Goal: Task Accomplishment & Management: Complete application form

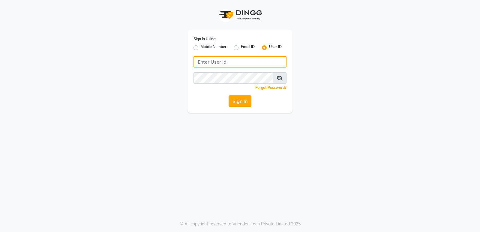
type input "thepaintbox"
click at [244, 102] on button "Sign In" at bounding box center [240, 100] width 23 height 11
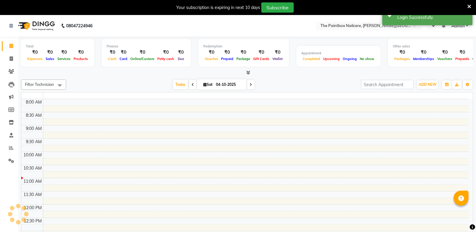
select select "en"
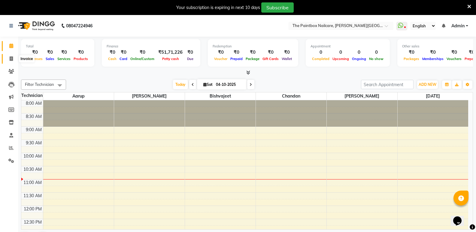
click at [9, 61] on span at bounding box center [11, 59] width 11 height 7
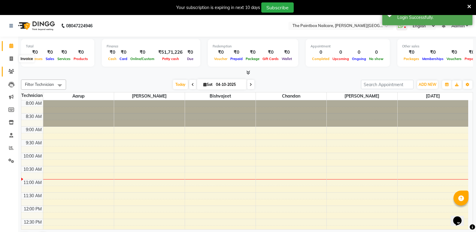
select select "service"
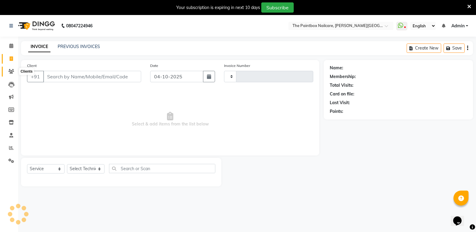
type input "1971"
select select "926"
click at [10, 72] on icon at bounding box center [11, 71] width 6 height 5
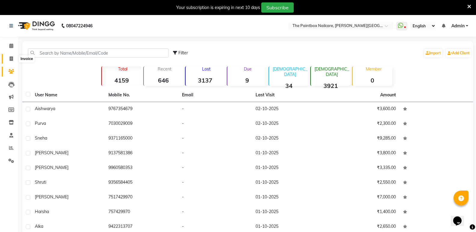
click at [8, 61] on span at bounding box center [11, 59] width 11 height 7
select select "service"
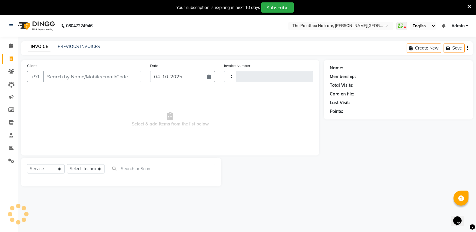
type input "1971"
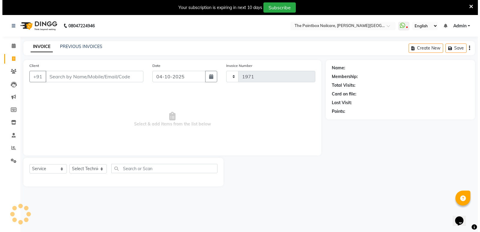
scroll to position [15, 0]
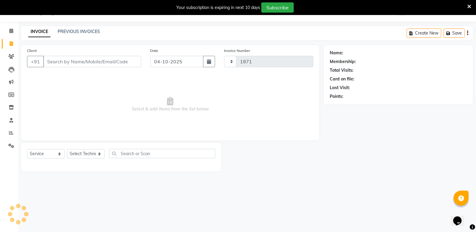
select select "926"
click at [191, 63] on input "04-10-2025" at bounding box center [176, 61] width 53 height 11
select select "10"
select select "2025"
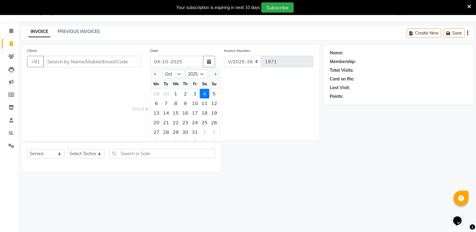
click at [186, 95] on div "2" at bounding box center [185, 94] width 10 height 10
type input "02-10-2025"
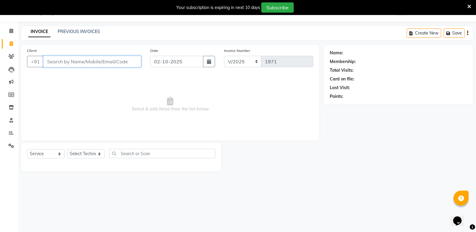
click at [114, 63] on input "Client" at bounding box center [92, 61] width 98 height 11
type input "9374082719"
click at [132, 64] on span "Add Client" at bounding box center [126, 62] width 24 height 6
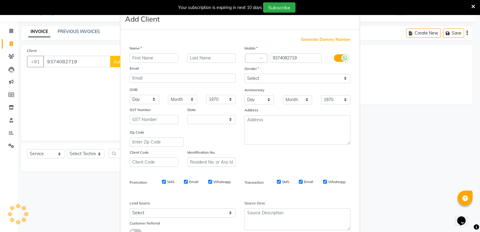
select select "22"
type input "diti"
click at [335, 57] on label at bounding box center [341, 58] width 14 height 8
click at [0, 0] on input "checkbox" at bounding box center [0, 0] width 0 height 0
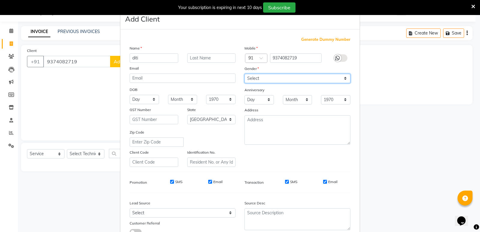
click at [336, 78] on select "Select [DEMOGRAPHIC_DATA] [DEMOGRAPHIC_DATA] Other Prefer Not To Say" at bounding box center [298, 78] width 106 height 9
select select "[DEMOGRAPHIC_DATA]"
click at [245, 74] on select "Select [DEMOGRAPHIC_DATA] [DEMOGRAPHIC_DATA] Other Prefer Not To Say" at bounding box center [298, 78] width 106 height 9
click at [323, 181] on input "Email" at bounding box center [325, 182] width 4 height 4
checkbox input "false"
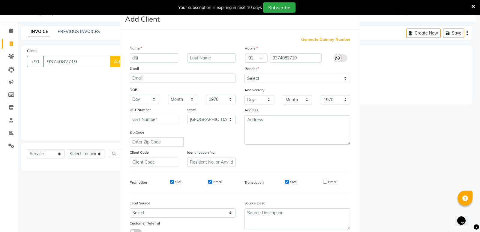
click at [285, 180] on input "SMS" at bounding box center [287, 182] width 4 height 4
checkbox input "false"
click at [208, 183] on input "Email" at bounding box center [210, 182] width 4 height 4
checkbox input "false"
click at [170, 182] on input "SMS" at bounding box center [172, 182] width 4 height 4
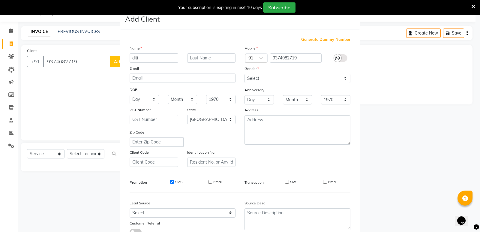
checkbox input "false"
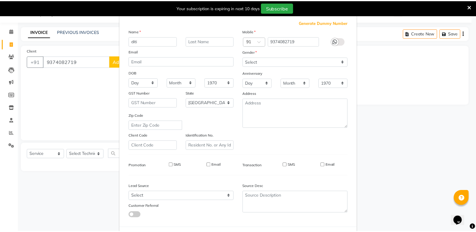
scroll to position [45, 0]
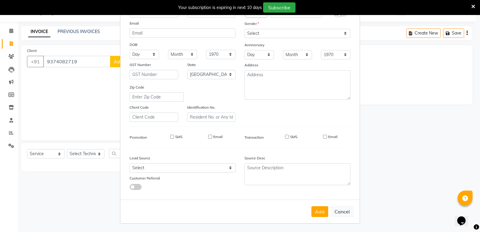
click at [308, 211] on div "Add Cancel" at bounding box center [240, 212] width 240 height 24
click at [322, 214] on button "Add" at bounding box center [320, 211] width 17 height 11
select select
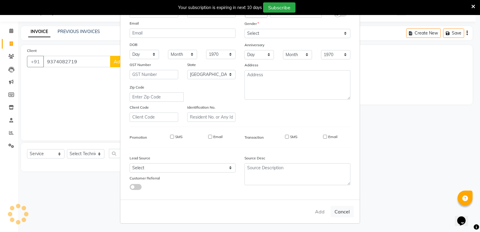
select select "null"
select select
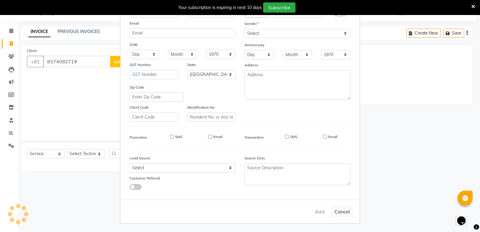
checkbox input "false"
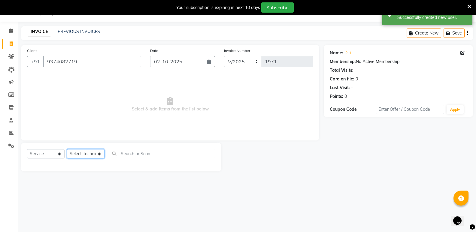
click at [84, 153] on select "Select Technician [PERSON_NAME] bishvajeet [PERSON_NAME] [PERSON_NAME] [PERSON_…" at bounding box center [86, 153] width 38 height 9
select select "28060"
click at [67, 149] on select "Select Technician [PERSON_NAME] bishvajeet [PERSON_NAME] [PERSON_NAME] [PERSON_…" at bounding box center [86, 153] width 38 height 9
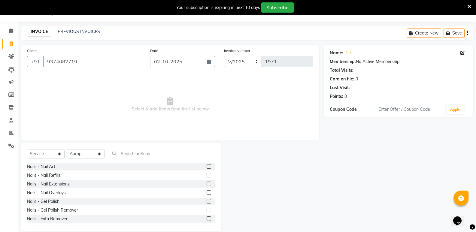
drag, startPoint x: 206, startPoint y: 185, endPoint x: 203, endPoint y: 168, distance: 17.4
click at [207, 184] on label at bounding box center [209, 184] width 5 height 5
click at [207, 184] on input "checkbox" at bounding box center [209, 184] width 4 height 4
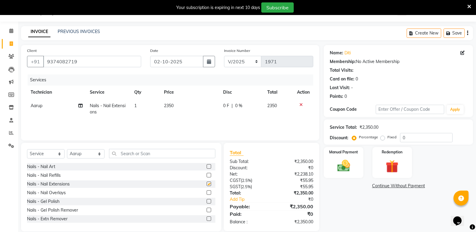
checkbox input "false"
click at [170, 106] on span "2350" at bounding box center [169, 105] width 10 height 5
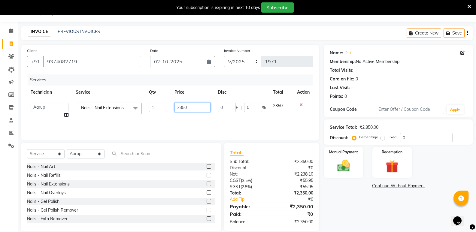
click at [182, 110] on input "2350" at bounding box center [192, 107] width 36 height 9
type input "2150"
click at [207, 165] on label at bounding box center [209, 166] width 5 height 5
click at [207, 165] on input "checkbox" at bounding box center [209, 167] width 4 height 4
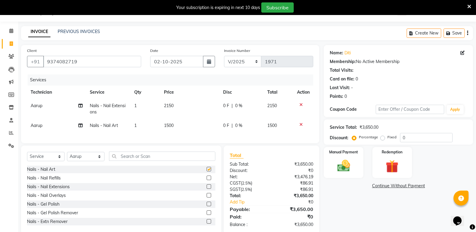
checkbox input "false"
click at [174, 125] on td "1500" at bounding box center [189, 126] width 59 height 14
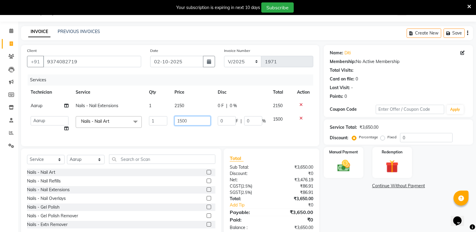
click at [182, 124] on input "1500" at bounding box center [192, 120] width 36 height 9
type input "1000"
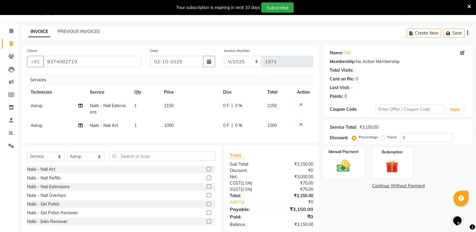
click at [339, 163] on img at bounding box center [343, 165] width 21 height 15
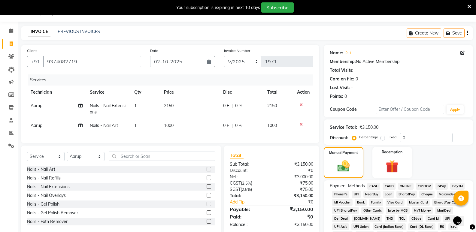
drag, startPoint x: 165, startPoint y: 124, endPoint x: 169, endPoint y: 126, distance: 4.2
click at [165, 125] on span "1000" at bounding box center [169, 125] width 10 height 5
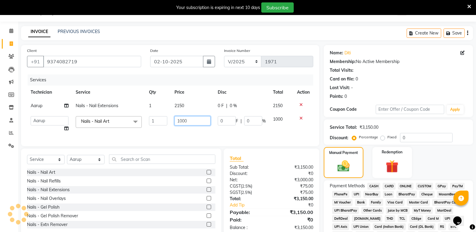
click at [182, 124] on input "1000" at bounding box center [192, 120] width 36 height 9
type input "900"
click at [339, 169] on img at bounding box center [343, 166] width 20 height 14
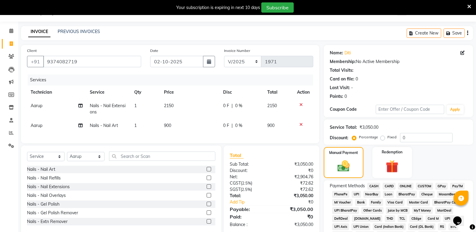
scroll to position [166, 0]
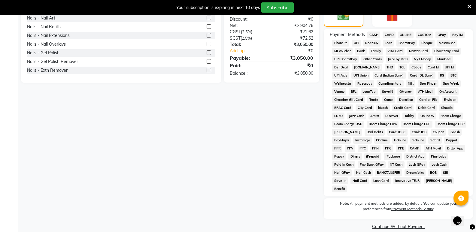
click at [153, 118] on div "Client [PHONE_NUMBER] Date [DATE] Invoice Number V/2025 V/[PHONE_NUMBER] Servic…" at bounding box center [170, 62] width 307 height 337
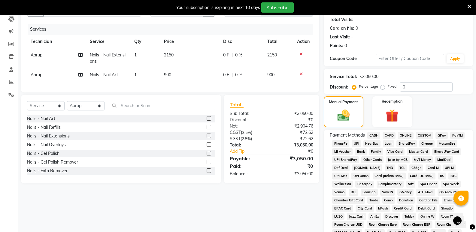
scroll to position [46, 0]
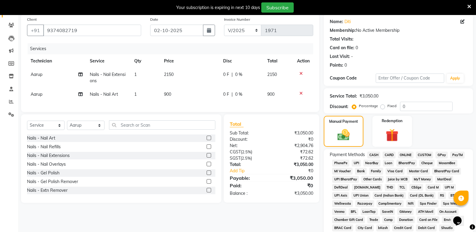
click at [406, 153] on span "ONLINE" at bounding box center [406, 155] width 16 height 7
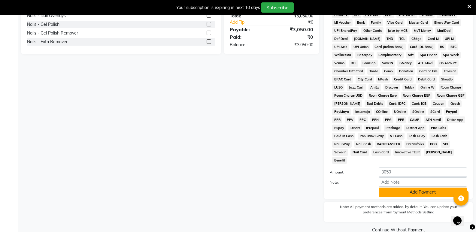
scroll to position [198, 0]
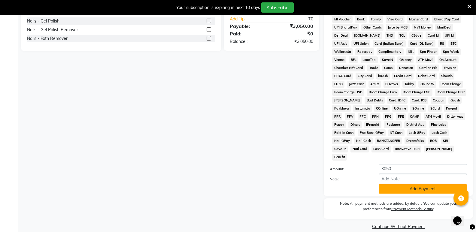
click at [389, 184] on button "Add Payment" at bounding box center [423, 188] width 88 height 9
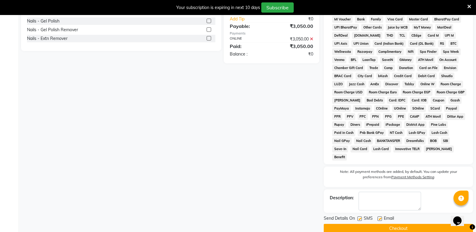
click at [391, 224] on button "Checkout" at bounding box center [398, 228] width 149 height 9
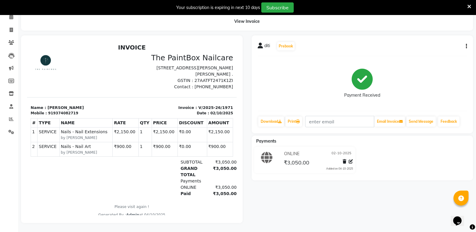
drag, startPoint x: 230, startPoint y: 75, endPoint x: 261, endPoint y: 98, distance: 38.8
click at [14, 39] on span at bounding box center [11, 42] width 11 height 7
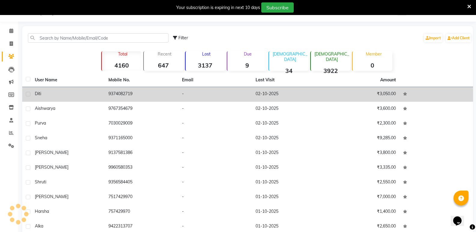
scroll to position [33, 0]
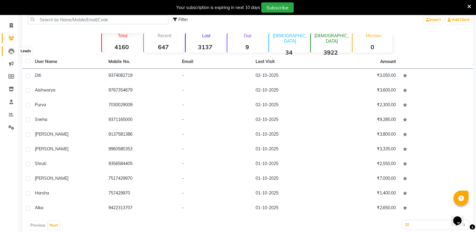
click at [11, 48] on icon at bounding box center [11, 51] width 6 height 6
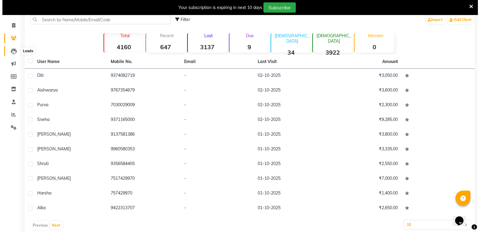
scroll to position [15, 0]
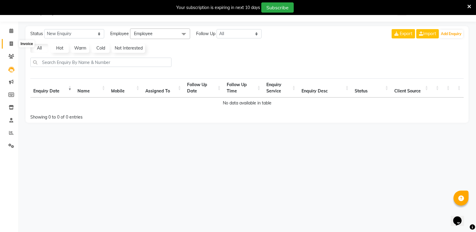
click at [12, 41] on span at bounding box center [11, 44] width 11 height 7
select select "926"
select select "service"
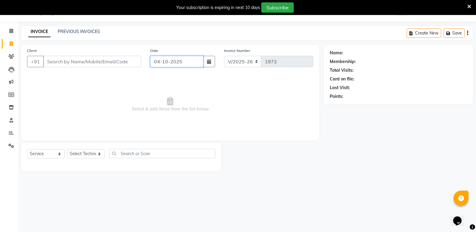
click at [183, 66] on input "04-10-2025" at bounding box center [176, 61] width 53 height 11
select select "10"
select select "2025"
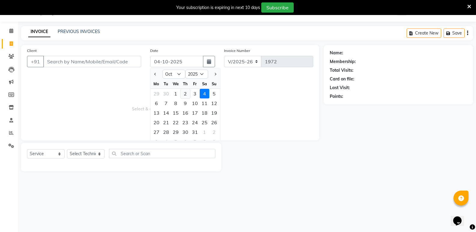
click at [187, 93] on div "2" at bounding box center [185, 94] width 10 height 10
type input "02-10-2025"
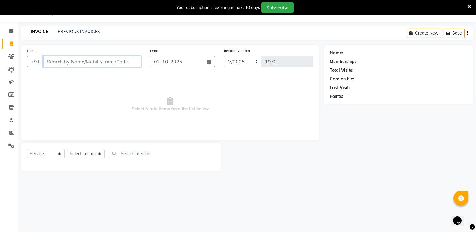
click at [130, 64] on input "Client" at bounding box center [92, 61] width 98 height 11
type input "9823288783"
click at [130, 64] on span "Add Client" at bounding box center [126, 62] width 24 height 6
select select "22"
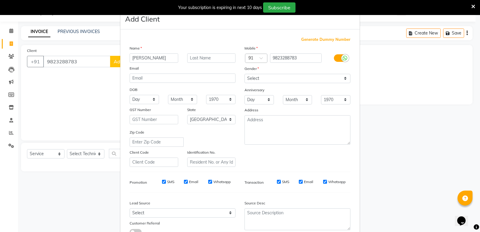
type input "[PERSON_NAME]"
click at [335, 60] on label at bounding box center [341, 58] width 14 height 8
click at [0, 0] on input "checkbox" at bounding box center [0, 0] width 0 height 0
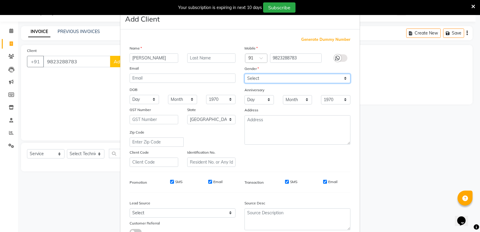
click at [331, 79] on select "Select [DEMOGRAPHIC_DATA] [DEMOGRAPHIC_DATA] Other Prefer Not To Say" at bounding box center [298, 78] width 106 height 9
select select "[DEMOGRAPHIC_DATA]"
click at [245, 74] on select "Select [DEMOGRAPHIC_DATA] [DEMOGRAPHIC_DATA] Other Prefer Not To Say" at bounding box center [298, 78] width 106 height 9
drag, startPoint x: 322, startPoint y: 180, endPoint x: 277, endPoint y: 185, distance: 45.6
click at [323, 180] on input "Email" at bounding box center [325, 182] width 4 height 4
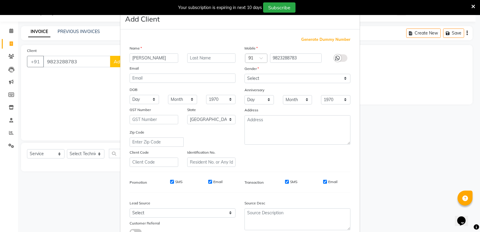
checkbox input "false"
click at [285, 181] on input "SMS" at bounding box center [287, 182] width 4 height 4
checkbox input "false"
click at [208, 181] on input "Email" at bounding box center [210, 182] width 4 height 4
checkbox input "false"
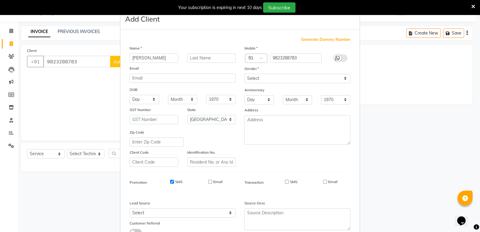
click at [171, 183] on input "SMS" at bounding box center [172, 182] width 4 height 4
checkbox input "false"
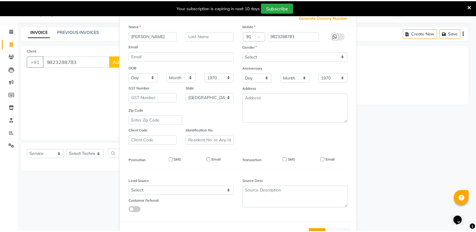
scroll to position [45, 0]
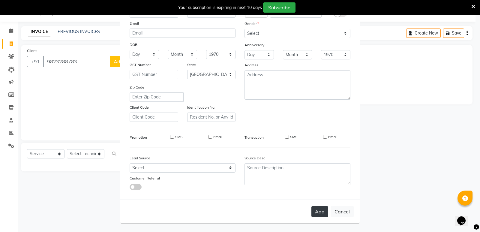
click at [315, 210] on button "Add" at bounding box center [320, 211] width 17 height 11
select select
select select "null"
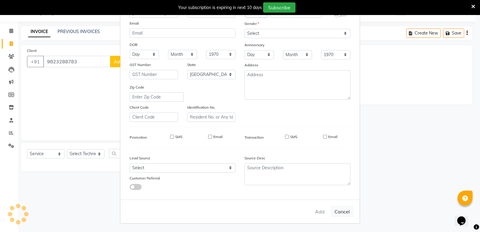
select select
checkbox input "false"
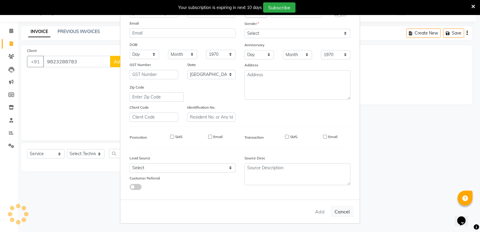
checkbox input "false"
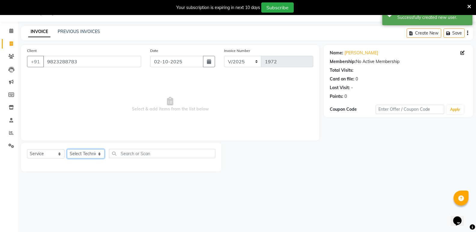
click at [77, 152] on select "Select Technician [PERSON_NAME] bishvajeet [PERSON_NAME] [PERSON_NAME] [PERSON_…" at bounding box center [86, 153] width 38 height 9
select select "89153"
click at [67, 149] on select "Select Technician [PERSON_NAME] bishvajeet [PERSON_NAME] [PERSON_NAME] [PERSON_…" at bounding box center [86, 153] width 38 height 9
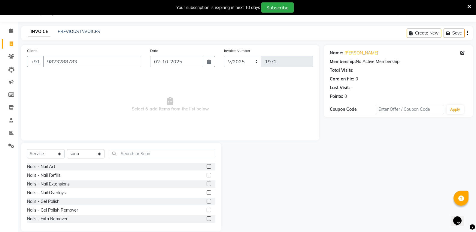
click at [207, 202] on label at bounding box center [209, 201] width 5 height 5
click at [207, 202] on input "checkbox" at bounding box center [209, 202] width 4 height 4
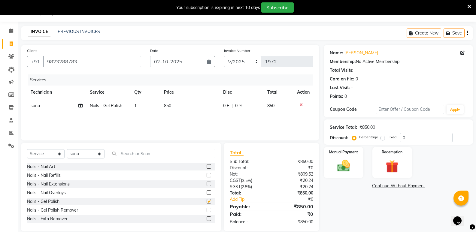
checkbox input "false"
click at [207, 210] on label at bounding box center [209, 210] width 5 height 5
click at [207, 210] on input "checkbox" at bounding box center [209, 210] width 4 height 4
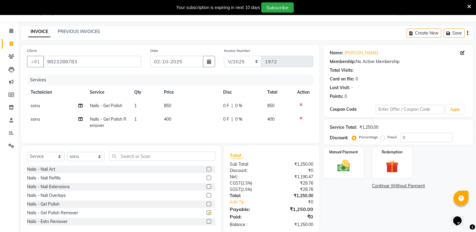
checkbox input "false"
drag, startPoint x: 165, startPoint y: 120, endPoint x: 172, endPoint y: 120, distance: 6.6
click at [165, 120] on span "400" at bounding box center [167, 118] width 7 height 5
select select "89153"
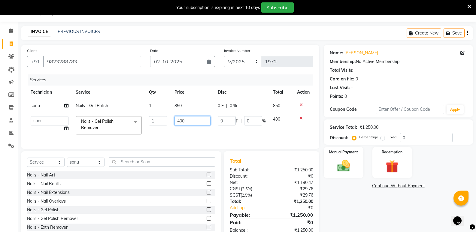
click at [182, 123] on input "400" at bounding box center [192, 120] width 36 height 9
type input "250"
click at [340, 169] on img at bounding box center [343, 165] width 21 height 15
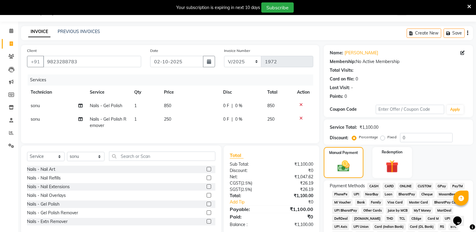
click at [405, 186] on span "ONLINE" at bounding box center [406, 186] width 16 height 7
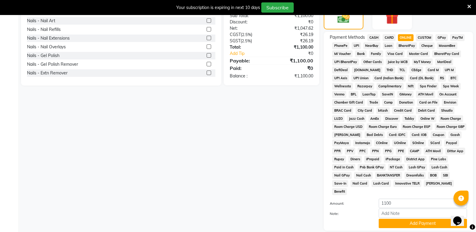
scroll to position [195, 0]
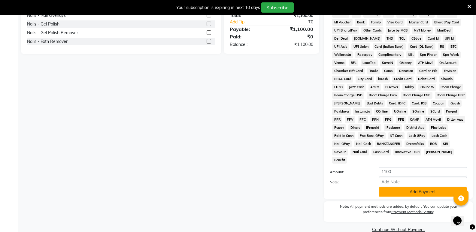
click at [405, 187] on button "Add Payment" at bounding box center [423, 191] width 88 height 9
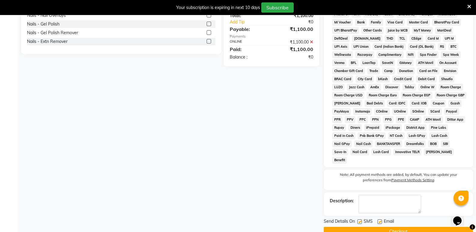
click at [406, 227] on button "Checkout" at bounding box center [398, 231] width 149 height 9
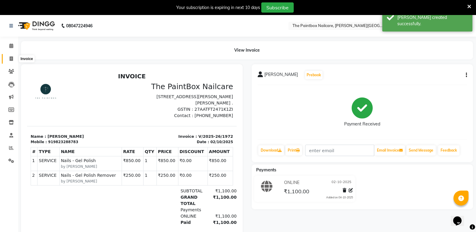
click at [8, 60] on span at bounding box center [11, 59] width 11 height 7
select select "service"
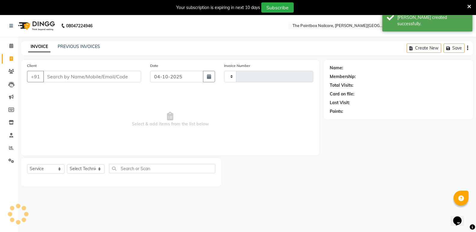
scroll to position [15, 0]
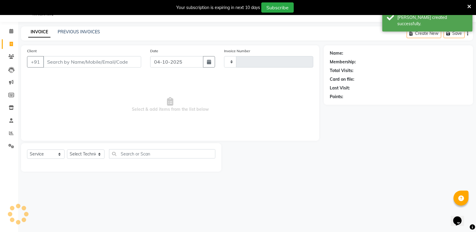
type input "1973"
select select "926"
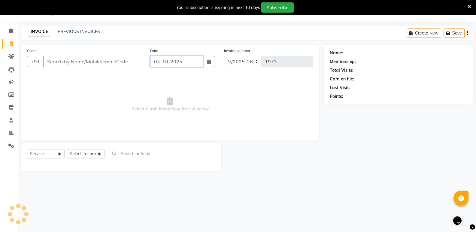
click at [187, 62] on input "04-10-2025" at bounding box center [176, 61] width 53 height 11
select select "10"
select select "2025"
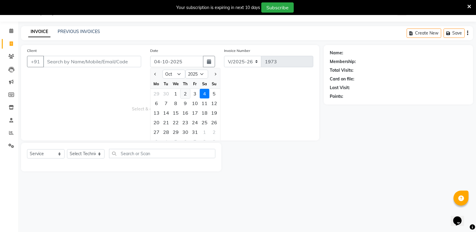
click at [185, 93] on div "2" at bounding box center [185, 94] width 10 height 10
type input "02-10-2025"
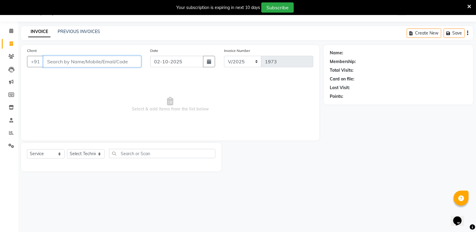
click at [125, 61] on input "Client" at bounding box center [92, 61] width 98 height 11
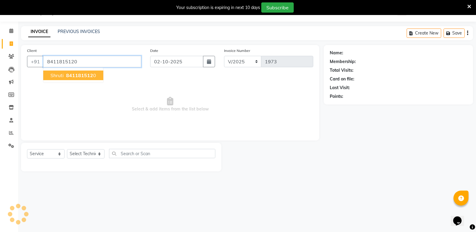
type input "8411815120"
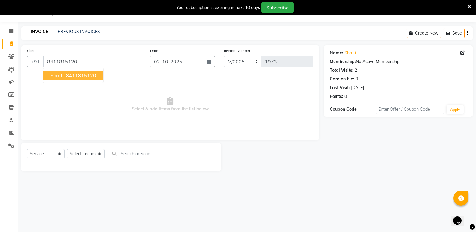
click at [82, 73] on span "841181512" at bounding box center [79, 75] width 27 height 6
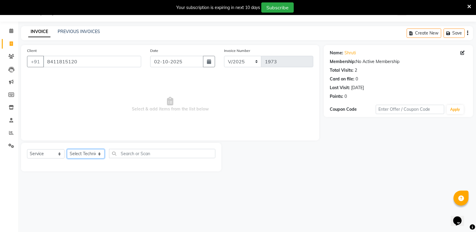
click at [77, 151] on select "Select Technician [PERSON_NAME] bishvajeet [PERSON_NAME] [PERSON_NAME] [PERSON_…" at bounding box center [86, 153] width 38 height 9
select select "85360"
click at [67, 149] on select "Select Technician [PERSON_NAME] bishvajeet [PERSON_NAME] [PERSON_NAME] [PERSON_…" at bounding box center [86, 153] width 38 height 9
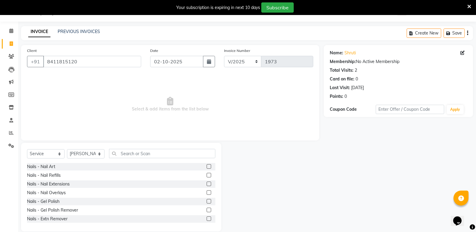
click at [207, 201] on label at bounding box center [209, 201] width 5 height 5
click at [207, 201] on input "checkbox" at bounding box center [209, 202] width 4 height 4
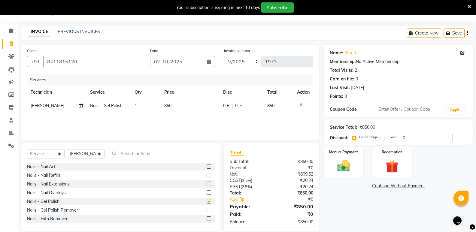
checkbox input "false"
click at [207, 209] on label at bounding box center [209, 210] width 5 height 5
click at [207, 209] on input "checkbox" at bounding box center [209, 210] width 4 height 4
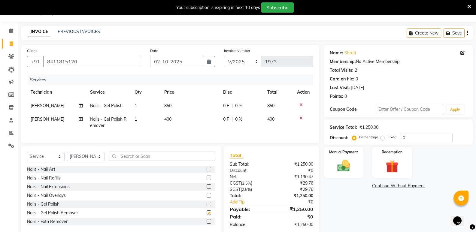
checkbox input "false"
click at [169, 122] on span "400" at bounding box center [167, 118] width 7 height 5
select select "85360"
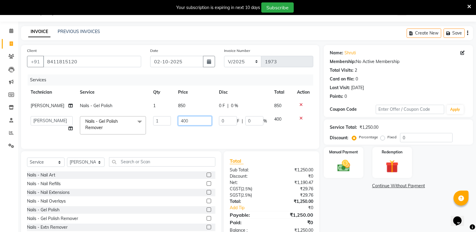
click at [182, 124] on input "400" at bounding box center [195, 120] width 34 height 9
type input "250"
click at [346, 164] on img at bounding box center [343, 165] width 21 height 15
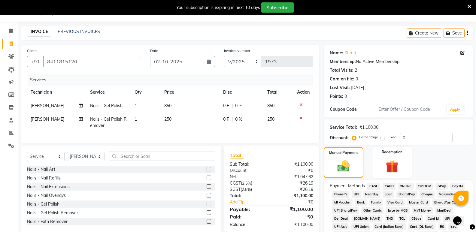
click at [406, 185] on span "ONLINE" at bounding box center [406, 186] width 16 height 7
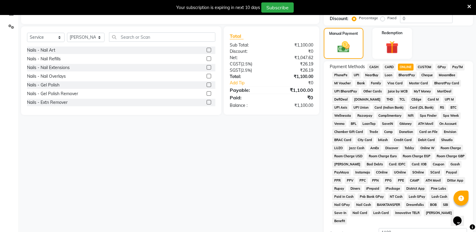
scroll to position [195, 0]
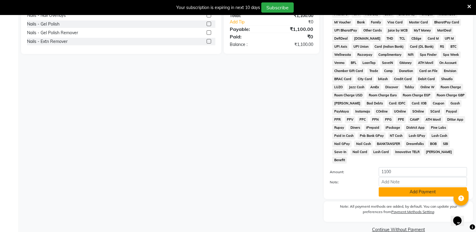
click at [403, 187] on button "Add Payment" at bounding box center [423, 191] width 88 height 9
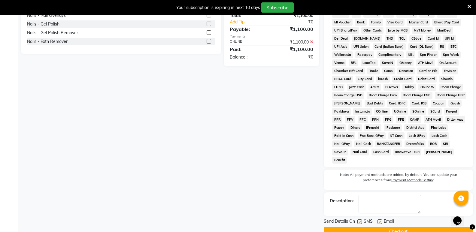
click at [397, 227] on button "Checkout" at bounding box center [398, 231] width 149 height 9
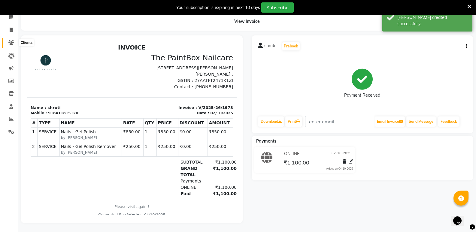
click at [12, 40] on icon at bounding box center [11, 42] width 6 height 5
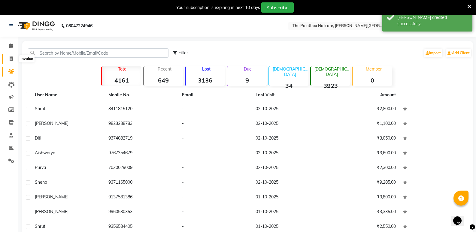
click at [13, 61] on span at bounding box center [11, 59] width 11 height 7
select select "service"
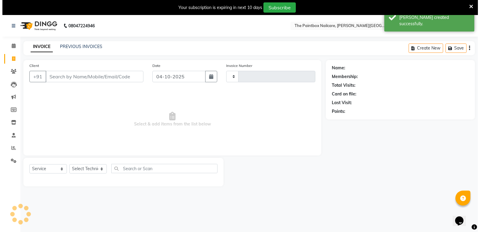
scroll to position [15, 0]
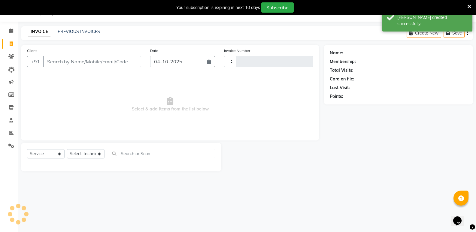
type input "1974"
select select "926"
click at [185, 60] on input "04-10-2025" at bounding box center [176, 61] width 53 height 11
select select "10"
select select "2025"
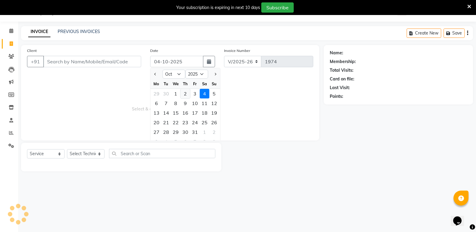
click at [184, 91] on div "2" at bounding box center [185, 94] width 10 height 10
type input "02-10-2025"
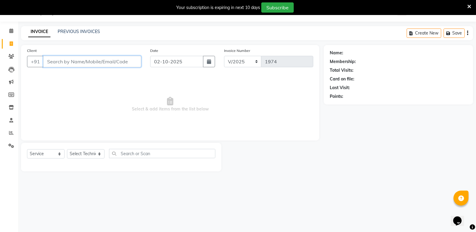
click at [129, 63] on input "Client" at bounding box center [92, 61] width 98 height 11
type input "9923634314"
click at [124, 59] on span "Add Client" at bounding box center [126, 62] width 24 height 6
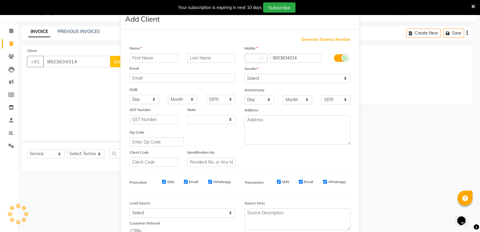
select select "22"
type input "[PERSON_NAME]"
click at [339, 57] on label at bounding box center [341, 58] width 14 height 8
click at [0, 0] on input "checkbox" at bounding box center [0, 0] width 0 height 0
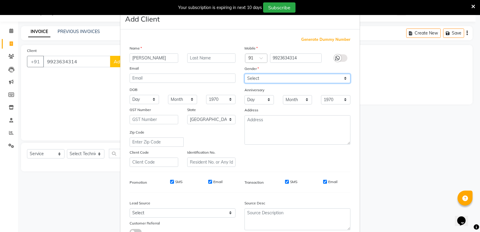
click at [330, 77] on select "Select [DEMOGRAPHIC_DATA] [DEMOGRAPHIC_DATA] Other Prefer Not To Say" at bounding box center [298, 78] width 106 height 9
select select "[DEMOGRAPHIC_DATA]"
click at [245, 74] on select "Select [DEMOGRAPHIC_DATA] [DEMOGRAPHIC_DATA] Other Prefer Not To Say" at bounding box center [298, 78] width 106 height 9
click at [324, 181] on input "Email" at bounding box center [325, 182] width 4 height 4
checkbox input "false"
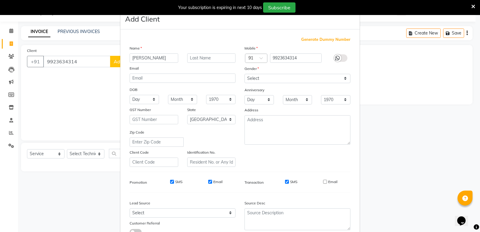
click at [285, 183] on input "SMS" at bounding box center [287, 182] width 4 height 4
checkbox input "false"
click at [208, 183] on input "Email" at bounding box center [210, 182] width 4 height 4
checkbox input "false"
click at [170, 182] on input "SMS" at bounding box center [172, 182] width 4 height 4
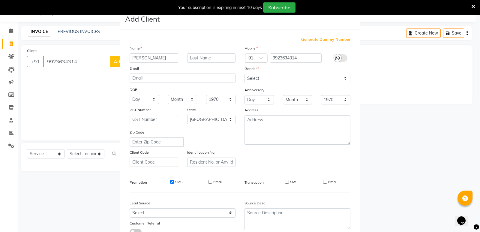
checkbox input "false"
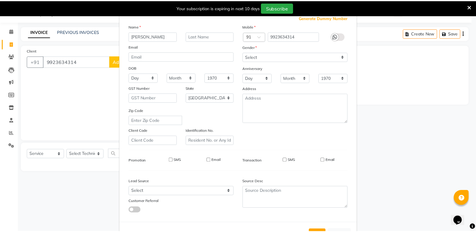
scroll to position [45, 0]
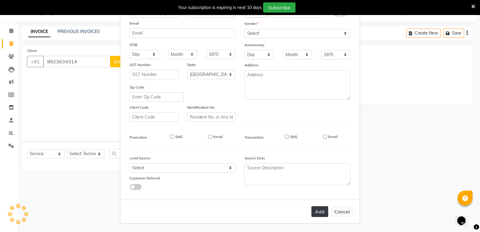
click at [318, 213] on button "Add" at bounding box center [320, 211] width 17 height 11
select select
select select "null"
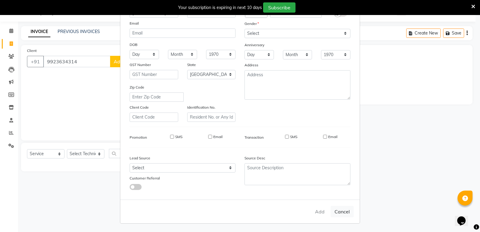
select select
checkbox input "false"
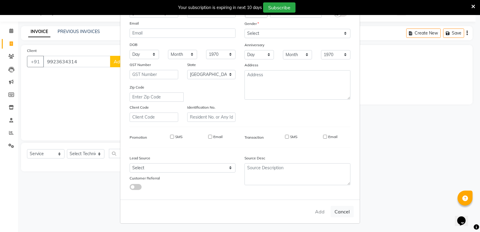
checkbox input "false"
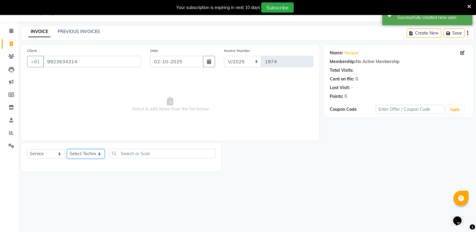
click at [94, 153] on select "Select Technician [PERSON_NAME] bishvajeet [PERSON_NAME] [PERSON_NAME] [PERSON_…" at bounding box center [86, 153] width 38 height 9
select select "88724"
click at [67, 149] on select "Select Technician [PERSON_NAME] bishvajeet [PERSON_NAME] [PERSON_NAME] [PERSON_…" at bounding box center [86, 153] width 38 height 9
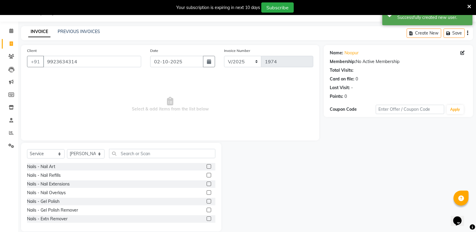
click at [207, 201] on label at bounding box center [209, 201] width 5 height 5
click at [207, 201] on input "checkbox" at bounding box center [209, 202] width 4 height 4
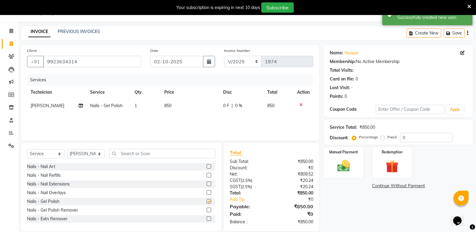
checkbox input "false"
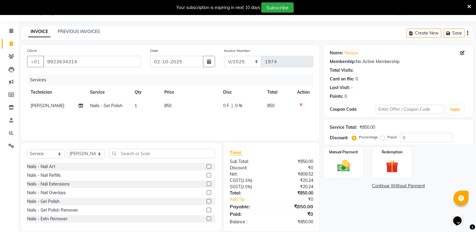
click at [169, 108] on td "850" at bounding box center [190, 106] width 59 height 14
select select "88724"
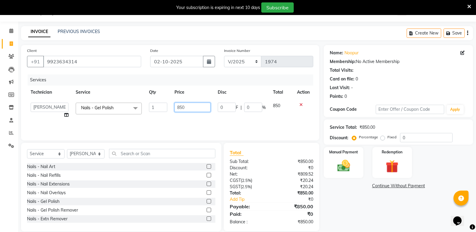
click at [182, 110] on input "850" at bounding box center [192, 107] width 36 height 9
type input "700"
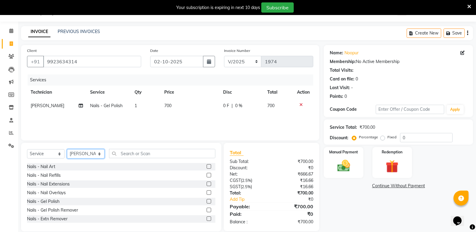
click at [89, 157] on select "Select Technician [PERSON_NAME] bishvajeet [PERSON_NAME] [PERSON_NAME] [PERSON_…" at bounding box center [86, 153] width 38 height 9
select select "77198"
click at [67, 149] on select "Select Technician [PERSON_NAME] bishvajeet [PERSON_NAME] [PERSON_NAME] [PERSON_…" at bounding box center [86, 153] width 38 height 9
click at [207, 201] on label at bounding box center [209, 201] width 5 height 5
click at [207, 201] on input "checkbox" at bounding box center [209, 202] width 4 height 4
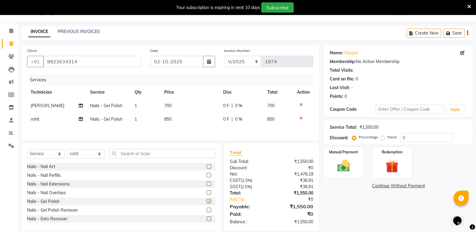
checkbox input "false"
click at [165, 117] on span "850" at bounding box center [167, 118] width 7 height 5
select select "77198"
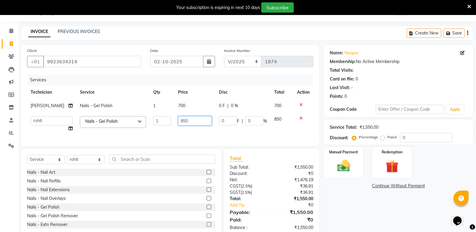
click at [181, 123] on input "850" at bounding box center [195, 120] width 34 height 9
type input "700"
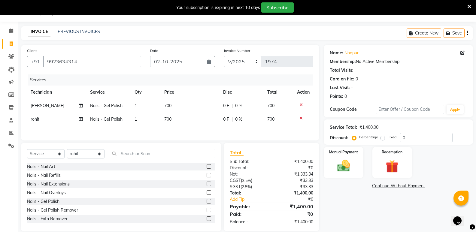
click at [204, 221] on div "Nails - Nail Art Nails - Nail Refills Nails - Nail Extensions Nails - Nail Over…" at bounding box center [121, 193] width 188 height 60
click at [207, 211] on label at bounding box center [209, 210] width 5 height 5
click at [207, 211] on input "checkbox" at bounding box center [209, 210] width 4 height 4
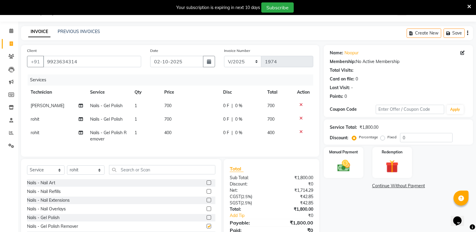
checkbox input "false"
click at [169, 136] on td "400" at bounding box center [190, 136] width 59 height 20
select select "77198"
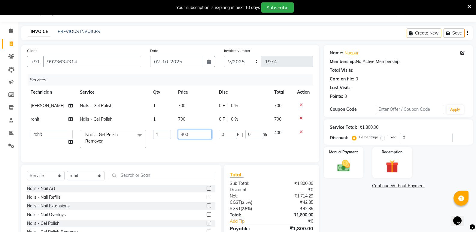
click at [182, 136] on input "400" at bounding box center [195, 134] width 34 height 9
type input "250"
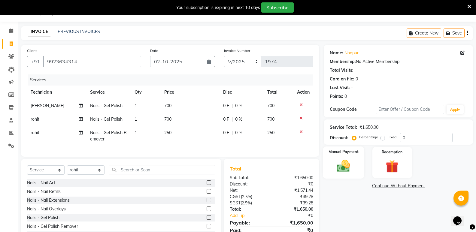
click at [334, 170] on img at bounding box center [343, 165] width 21 height 15
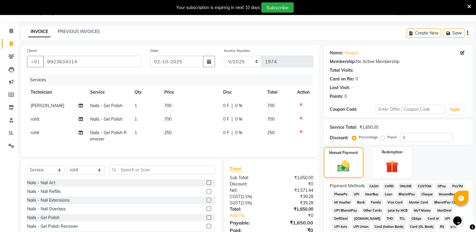
click at [406, 186] on span "ONLINE" at bounding box center [406, 186] width 16 height 7
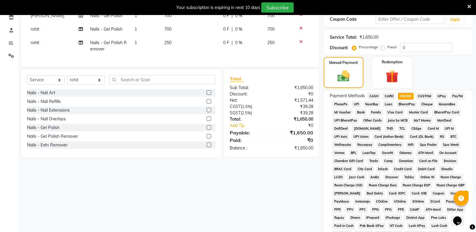
scroll to position [195, 0]
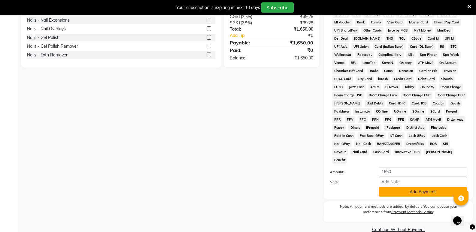
click at [403, 187] on button "Add Payment" at bounding box center [423, 191] width 88 height 9
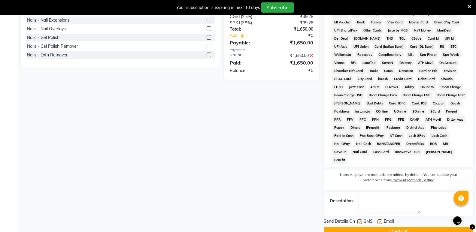
click at [399, 227] on button "Checkout" at bounding box center [398, 231] width 149 height 9
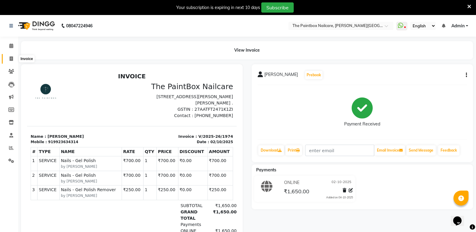
click at [10, 61] on span at bounding box center [11, 59] width 11 height 7
select select "service"
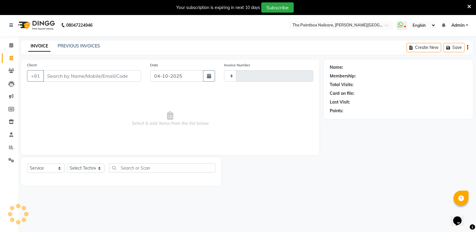
type input "1975"
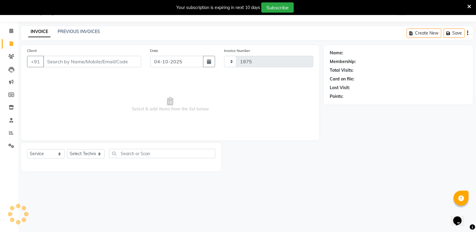
select select "926"
click at [187, 63] on input "04-10-2025" at bounding box center [176, 61] width 53 height 11
select select "10"
select select "2025"
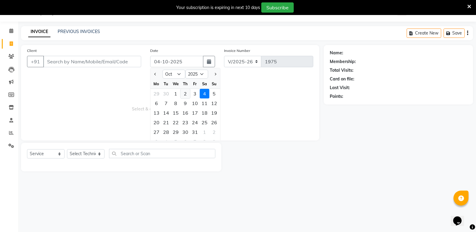
click at [186, 94] on div "2" at bounding box center [185, 94] width 10 height 10
type input "02-10-2025"
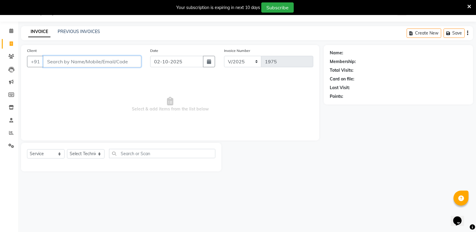
click at [122, 63] on input "Client" at bounding box center [92, 61] width 98 height 11
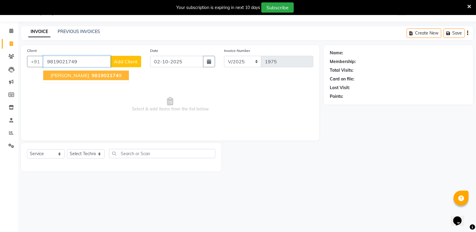
type input "9819021749"
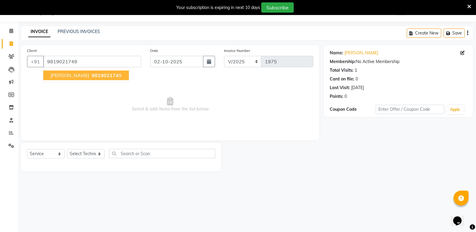
click at [98, 77] on ngb-highlight "981902174 9" at bounding box center [105, 75] width 31 height 6
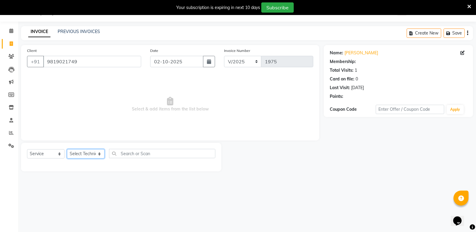
click at [85, 158] on select "Select Technician [PERSON_NAME] bishvajeet [PERSON_NAME] [PERSON_NAME] [PERSON_…" at bounding box center [86, 153] width 38 height 9
select select "89153"
click at [67, 149] on select "Select Technician [PERSON_NAME] bishvajeet [PERSON_NAME] [PERSON_NAME] [PERSON_…" at bounding box center [86, 153] width 38 height 9
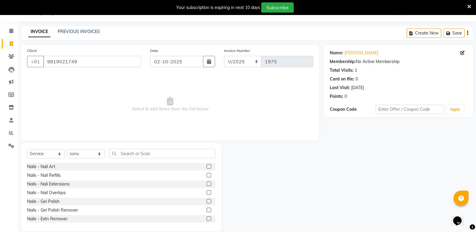
click at [207, 201] on label at bounding box center [209, 201] width 5 height 5
click at [207, 201] on input "checkbox" at bounding box center [209, 202] width 4 height 4
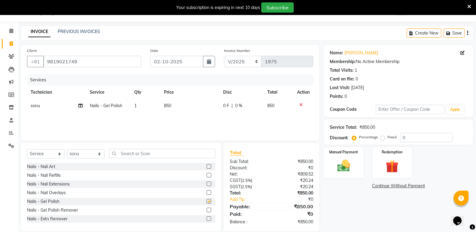
checkbox input "false"
click at [176, 107] on td "850" at bounding box center [189, 106] width 59 height 14
select select "89153"
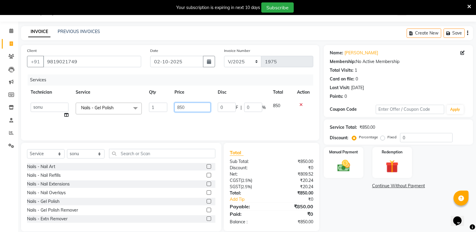
click at [181, 110] on input "850" at bounding box center [192, 107] width 36 height 9
click at [183, 111] on input "850" at bounding box center [192, 107] width 36 height 9
type input "700"
click at [82, 153] on select "Select Technician [PERSON_NAME] bishvajeet [PERSON_NAME] [PERSON_NAME] [PERSON_…" at bounding box center [86, 153] width 38 height 9
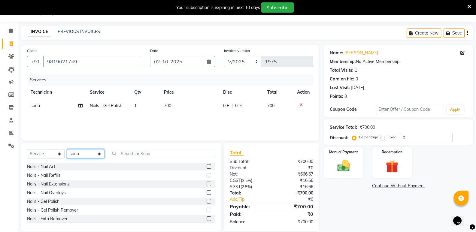
select select "77198"
click at [67, 149] on select "Select Technician [PERSON_NAME] bishvajeet [PERSON_NAME] [PERSON_NAME] [PERSON_…" at bounding box center [86, 153] width 38 height 9
click at [207, 201] on label at bounding box center [209, 201] width 5 height 5
click at [207, 201] on input "checkbox" at bounding box center [209, 202] width 4 height 4
checkbox input "false"
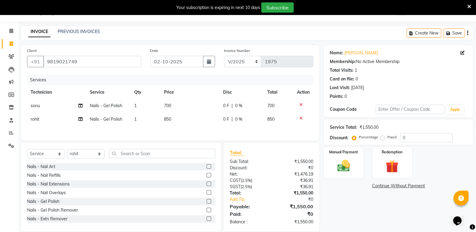
click at [170, 122] on span "850" at bounding box center [167, 118] width 7 height 5
select select "77198"
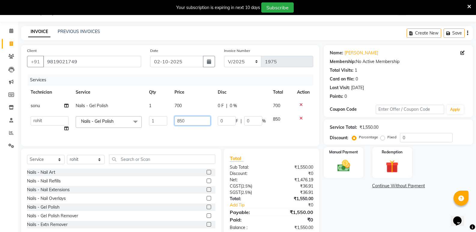
click at [183, 123] on input "850" at bounding box center [192, 120] width 36 height 9
type input "700"
click at [80, 167] on div "Select Service Product Membership Package Voucher Prepaid Gift Card Select Tech…" at bounding box center [121, 193] width 200 height 89
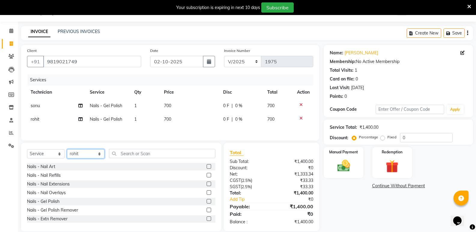
select select "89153"
click at [67, 150] on select "Select Technician [PERSON_NAME] bishvajeet [PERSON_NAME] [PERSON_NAME] [PERSON_…" at bounding box center [86, 153] width 38 height 9
click at [207, 168] on label at bounding box center [209, 166] width 5 height 5
click at [207, 168] on input "checkbox" at bounding box center [209, 167] width 4 height 4
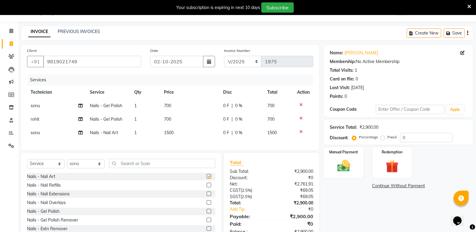
checkbox input "false"
click at [161, 130] on td "1500" at bounding box center [189, 133] width 59 height 14
select select "89153"
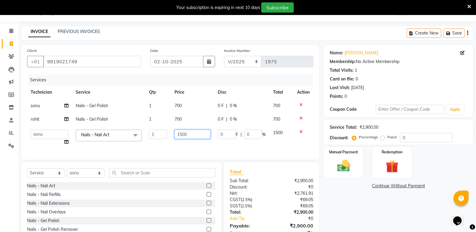
click at [183, 137] on input "1500" at bounding box center [192, 134] width 36 height 9
type input "1000"
click at [339, 163] on img at bounding box center [343, 165] width 21 height 15
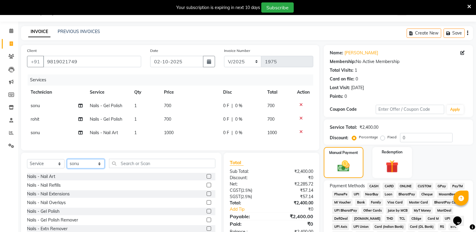
click at [78, 168] on select "Select Technician [PERSON_NAME] bishvajeet [PERSON_NAME] [PERSON_NAME] [PERSON_…" at bounding box center [86, 163] width 38 height 9
select select "85359"
click at [67, 164] on select "Select Technician [PERSON_NAME] bishvajeet [PERSON_NAME] [PERSON_NAME] [PERSON_…" at bounding box center [86, 163] width 38 height 9
click at [207, 213] on label at bounding box center [209, 211] width 5 height 5
click at [207, 213] on input "checkbox" at bounding box center [209, 212] width 4 height 4
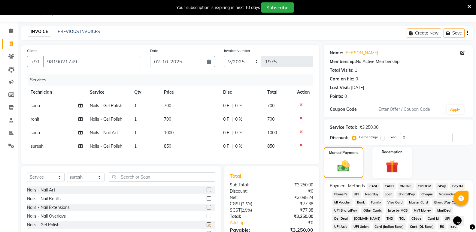
checkbox input "false"
drag, startPoint x: 167, startPoint y: 145, endPoint x: 171, endPoint y: 147, distance: 5.2
click at [167, 145] on span "850" at bounding box center [167, 146] width 7 height 5
select select "85359"
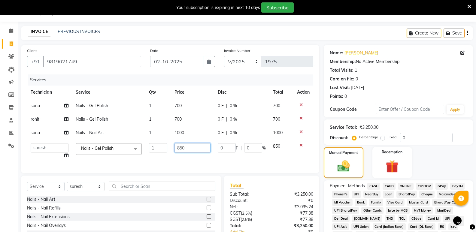
click at [183, 150] on input "850" at bounding box center [192, 147] width 36 height 9
type input "700"
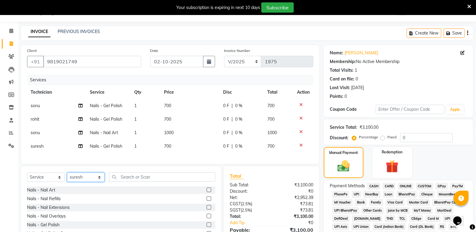
click at [76, 192] on div "Select Service Product Membership Package Voucher Prepaid Gift Card Select Tech…" at bounding box center [121, 210] width 200 height 89
select select "77198"
click at [67, 177] on select "Select Technician [PERSON_NAME] bishvajeet [PERSON_NAME] [PERSON_NAME] [PERSON_…" at bounding box center [86, 177] width 38 height 9
click at [207, 227] on label at bounding box center [209, 224] width 5 height 5
click at [207, 227] on input "checkbox" at bounding box center [209, 225] width 4 height 4
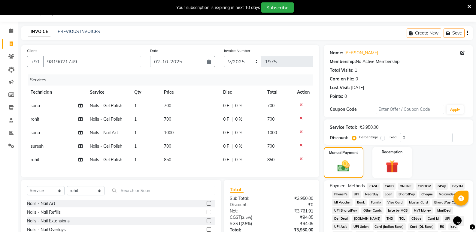
checkbox input "false"
click at [168, 156] on td "850" at bounding box center [189, 160] width 59 height 14
select select "77198"
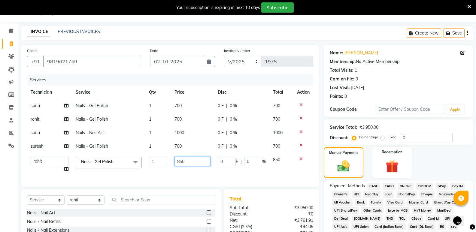
click at [182, 164] on input "850" at bounding box center [192, 161] width 36 height 9
type input "700"
click at [70, 205] on div "Select Service Product Membership Package Voucher Prepaid Gift Card Select Tech…" at bounding box center [121, 233] width 200 height 89
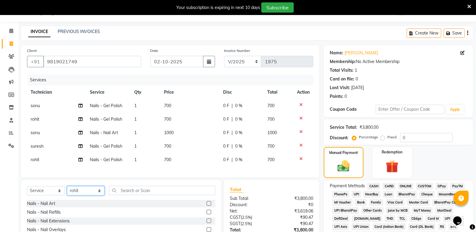
select select "85359"
click at [67, 191] on select "Select Technician [PERSON_NAME] bishvajeet [PERSON_NAME] [PERSON_NAME] [PERSON_…" at bounding box center [86, 190] width 38 height 9
click at [207, 206] on label at bounding box center [209, 203] width 5 height 5
click at [207, 206] on input "checkbox" at bounding box center [209, 204] width 4 height 4
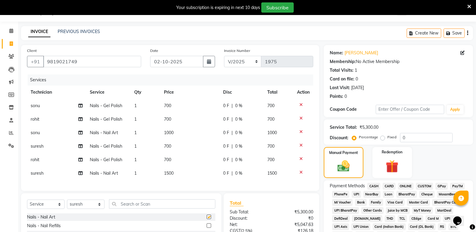
checkbox input "false"
click at [175, 173] on td "1500" at bounding box center [189, 174] width 59 height 14
select select "85359"
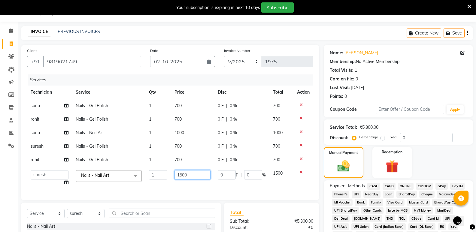
click at [180, 177] on input "1500" at bounding box center [192, 174] width 36 height 9
type input "500"
click at [327, 171] on div "Manual Payment" at bounding box center [343, 163] width 41 height 32
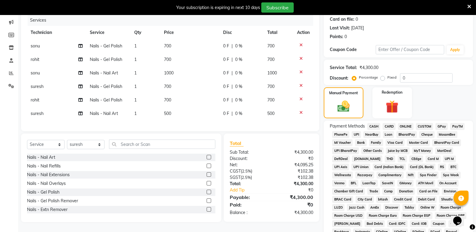
scroll to position [75, 0]
click at [80, 148] on select "Select Technician [PERSON_NAME] bishvajeet [PERSON_NAME] [PERSON_NAME] [PERSON_…" at bounding box center [86, 144] width 38 height 9
select select "85360"
click at [67, 144] on select "Select Technician [PERSON_NAME] bishvajeet [PERSON_NAME] [PERSON_NAME] [PERSON_…" at bounding box center [86, 144] width 38 height 9
click at [207, 194] on label at bounding box center [209, 191] width 5 height 5
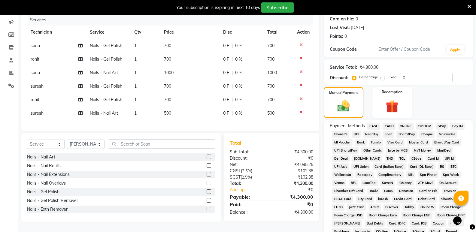
click at [207, 194] on input "checkbox" at bounding box center [209, 192] width 4 height 4
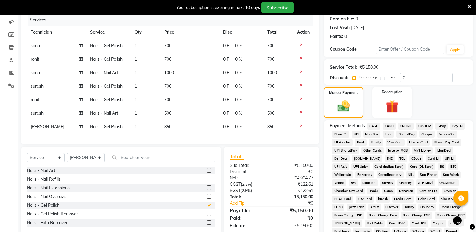
checkbox input "false"
click at [207, 173] on label at bounding box center [209, 170] width 5 height 5
click at [207, 173] on input "checkbox" at bounding box center [209, 171] width 4 height 4
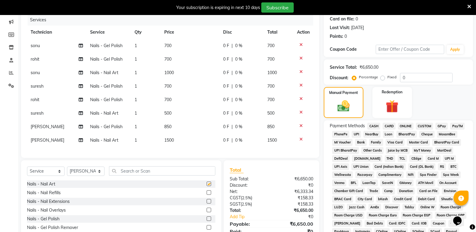
checkbox input "false"
click at [174, 142] on span "1500" at bounding box center [169, 139] width 10 height 5
select select "85360"
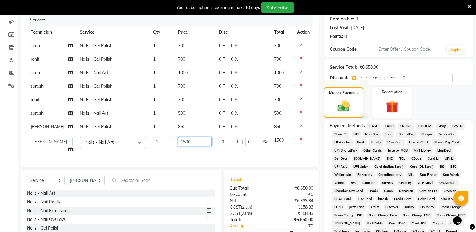
click at [179, 142] on input "1500" at bounding box center [195, 141] width 34 height 9
type input "500"
click at [339, 107] on img at bounding box center [343, 106] width 20 height 14
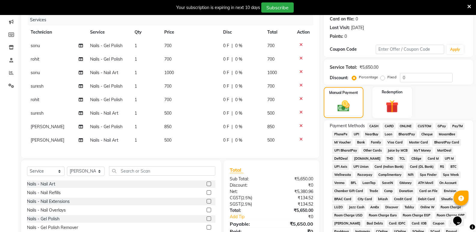
click at [409, 125] on span "ONLINE" at bounding box center [406, 126] width 16 height 7
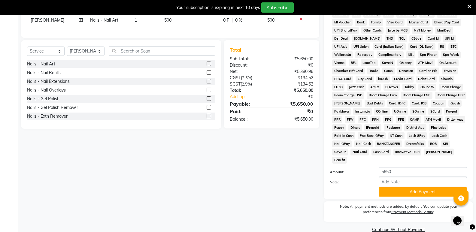
scroll to position [198, 0]
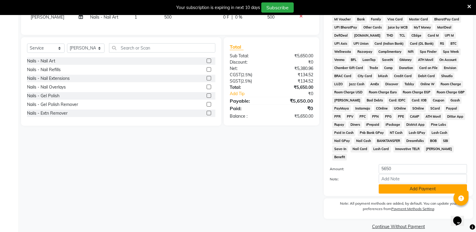
click at [405, 184] on button "Add Payment" at bounding box center [423, 188] width 88 height 9
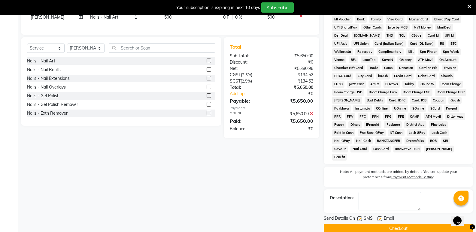
click at [388, 224] on button "Checkout" at bounding box center [398, 228] width 149 height 9
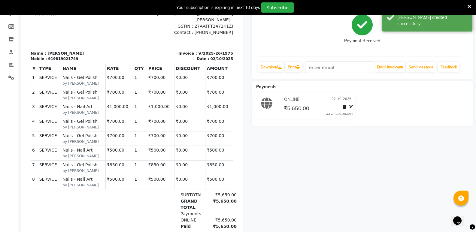
scroll to position [30, 0]
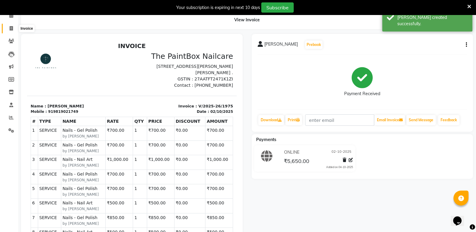
click at [11, 31] on span at bounding box center [11, 28] width 11 height 7
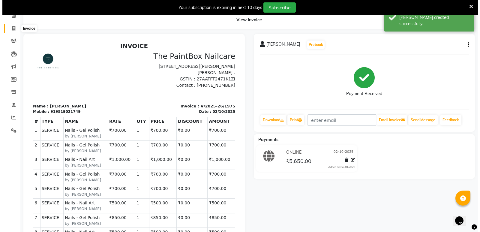
scroll to position [15, 0]
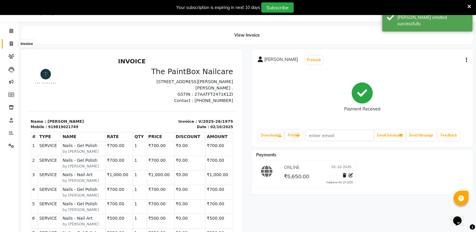
select select "926"
select select "service"
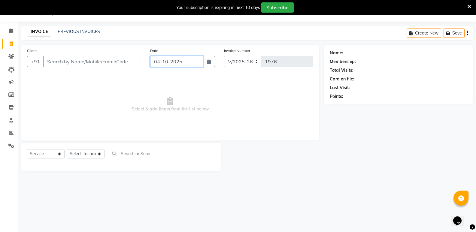
click at [190, 63] on input "04-10-2025" at bounding box center [176, 61] width 53 height 11
select select "10"
select select "2025"
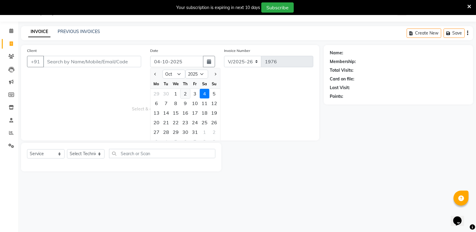
click at [186, 93] on div "2" at bounding box center [185, 94] width 10 height 10
type input "02-10-2025"
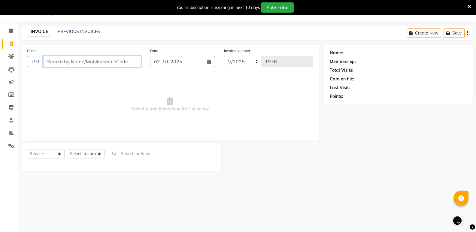
click at [130, 59] on input "Client" at bounding box center [92, 61] width 98 height 11
type input "9422317050"
click at [133, 64] on span "Add Client" at bounding box center [126, 62] width 24 height 6
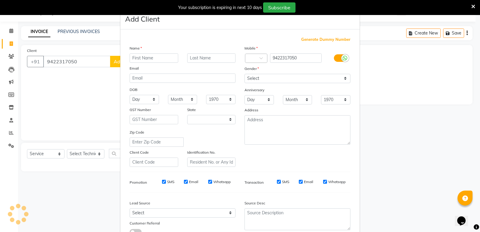
select select "22"
type input "aparna"
click at [343, 57] on icon at bounding box center [345, 58] width 5 height 5
click at [0, 0] on input "checkbox" at bounding box center [0, 0] width 0 height 0
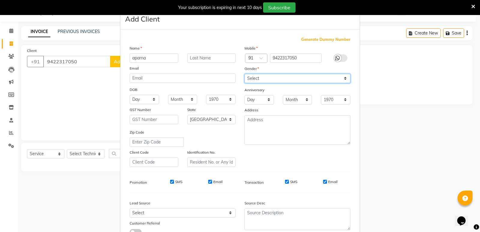
drag, startPoint x: 334, startPoint y: 77, endPoint x: 334, endPoint y: 80, distance: 3.0
click at [334, 77] on select "Select [DEMOGRAPHIC_DATA] [DEMOGRAPHIC_DATA] Other Prefer Not To Say" at bounding box center [298, 78] width 106 height 9
select select "[DEMOGRAPHIC_DATA]"
click at [245, 74] on select "Select [DEMOGRAPHIC_DATA] [DEMOGRAPHIC_DATA] Other Prefer Not To Say" at bounding box center [298, 78] width 106 height 9
click at [324, 182] on input "Email" at bounding box center [325, 182] width 4 height 4
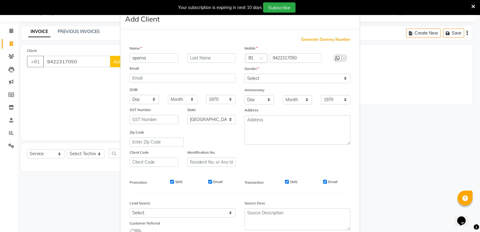
checkbox input "false"
click at [286, 181] on input "SMS" at bounding box center [287, 182] width 4 height 4
checkbox input "false"
click at [208, 180] on div "Email" at bounding box center [215, 181] width 14 height 5
drag, startPoint x: 208, startPoint y: 180, endPoint x: 192, endPoint y: 185, distance: 16.2
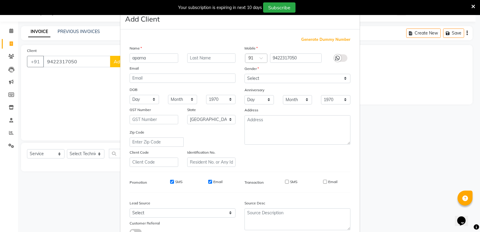
click at [208, 180] on input "Email" at bounding box center [210, 182] width 4 height 4
checkbox input "false"
click at [170, 183] on input "SMS" at bounding box center [172, 182] width 4 height 4
checkbox input "false"
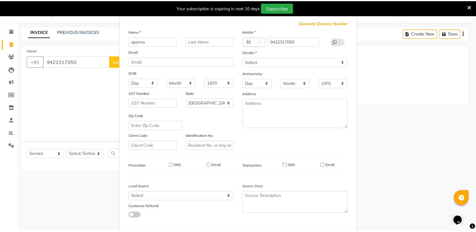
scroll to position [45, 0]
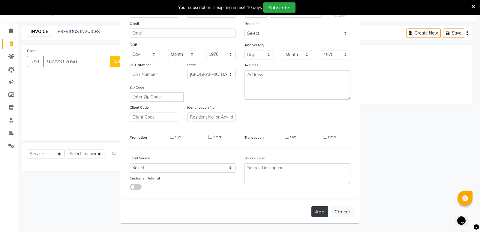
click at [322, 210] on button "Add" at bounding box center [320, 211] width 17 height 11
select select
select select "null"
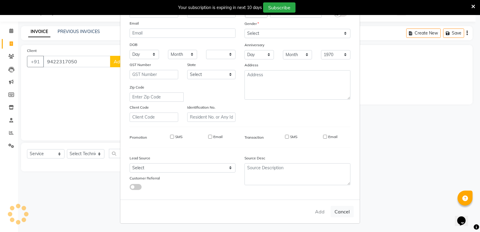
select select
checkbox input "false"
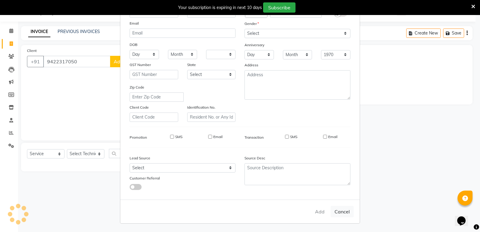
checkbox input "false"
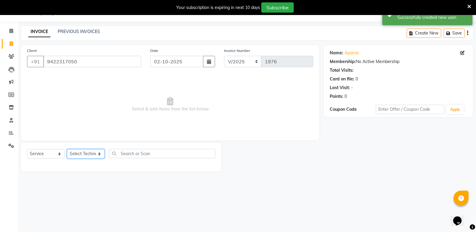
click at [79, 150] on select "Select Technician [PERSON_NAME] bishvajeet [PERSON_NAME] [PERSON_NAME] [PERSON_…" at bounding box center [86, 153] width 38 height 9
select select "28060"
click at [67, 149] on select "Select Technician [PERSON_NAME] bishvajeet [PERSON_NAME] [PERSON_NAME] [PERSON_…" at bounding box center [86, 153] width 38 height 9
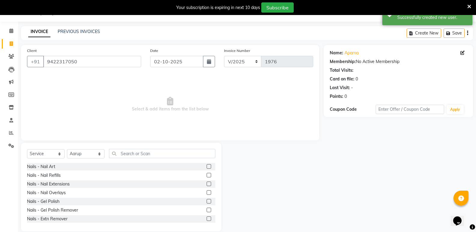
click at [207, 174] on label at bounding box center [209, 175] width 5 height 5
click at [207, 174] on input "checkbox" at bounding box center [209, 176] width 4 height 4
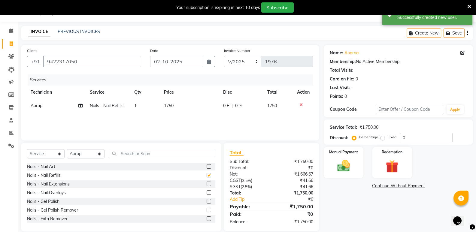
checkbox input "false"
click at [173, 106] on span "1750" at bounding box center [169, 105] width 10 height 5
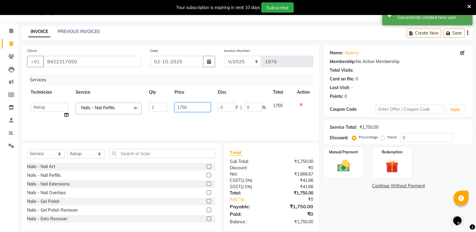
click at [182, 110] on input "1750" at bounding box center [192, 107] width 36 height 9
type input "1650"
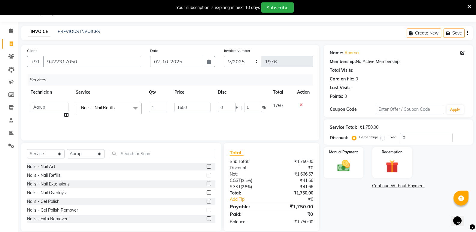
click at [207, 166] on label at bounding box center [209, 166] width 5 height 5
click at [207, 166] on input "checkbox" at bounding box center [209, 167] width 4 height 4
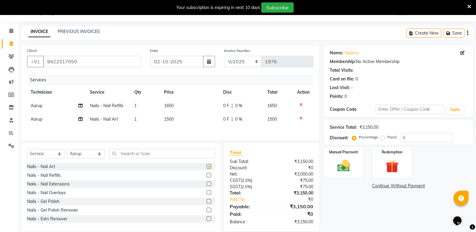
checkbox input "false"
click at [173, 120] on span "1500" at bounding box center [169, 118] width 10 height 5
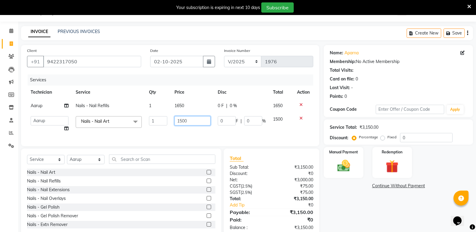
click at [180, 123] on input "1500" at bounding box center [192, 120] width 36 height 9
click at [182, 124] on input "1500" at bounding box center [192, 120] width 36 height 9
type input "1400"
click at [344, 166] on img at bounding box center [343, 165] width 21 height 15
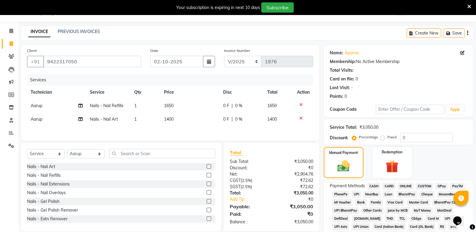
click at [404, 185] on span "ONLINE" at bounding box center [406, 186] width 16 height 7
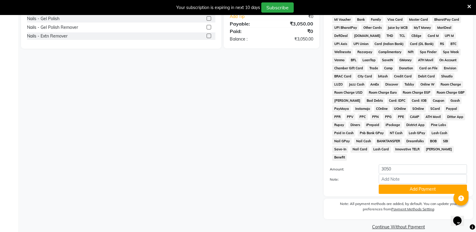
scroll to position [198, 0]
click at [410, 184] on button "Add Payment" at bounding box center [423, 188] width 88 height 9
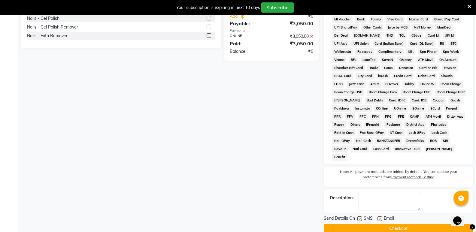
click at [402, 224] on button "Checkout" at bounding box center [398, 228] width 149 height 9
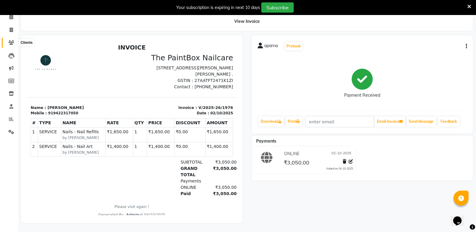
click at [15, 39] on span at bounding box center [11, 42] width 11 height 7
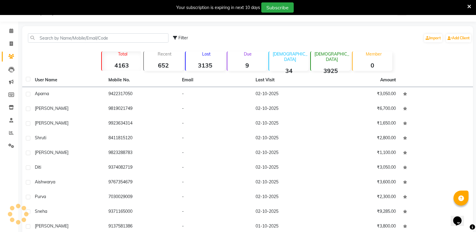
scroll to position [33, 0]
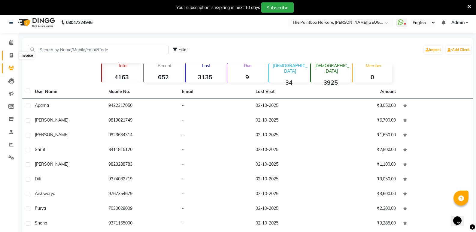
click at [13, 55] on icon at bounding box center [11, 55] width 3 height 5
select select "service"
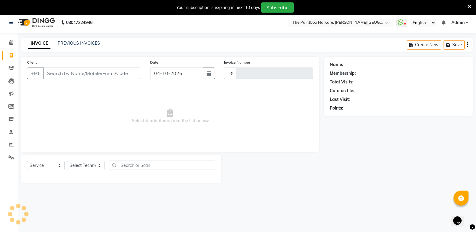
type input "1977"
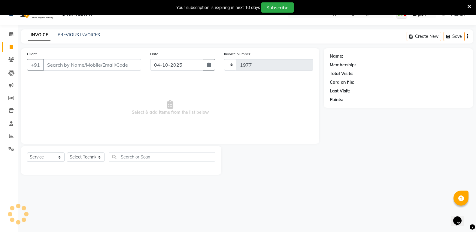
scroll to position [15, 0]
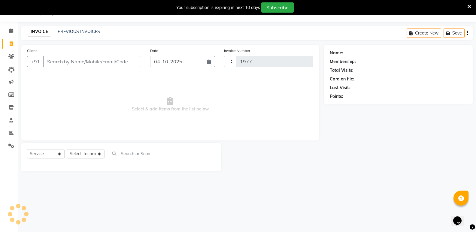
select select "926"
click at [180, 63] on input "04-10-2025" at bounding box center [176, 61] width 53 height 11
select select "10"
select select "2025"
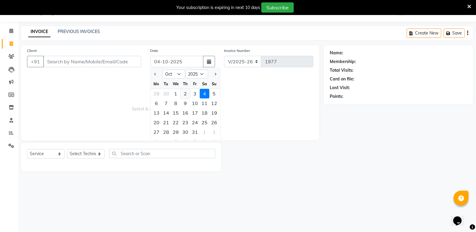
click at [184, 95] on div "2" at bounding box center [185, 94] width 10 height 10
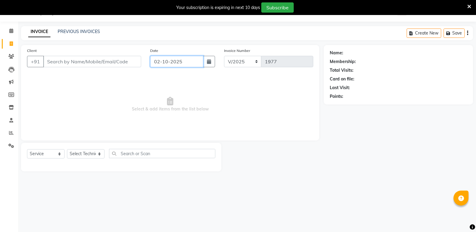
type input "02-10-2025"
